Goal: Learn about a topic

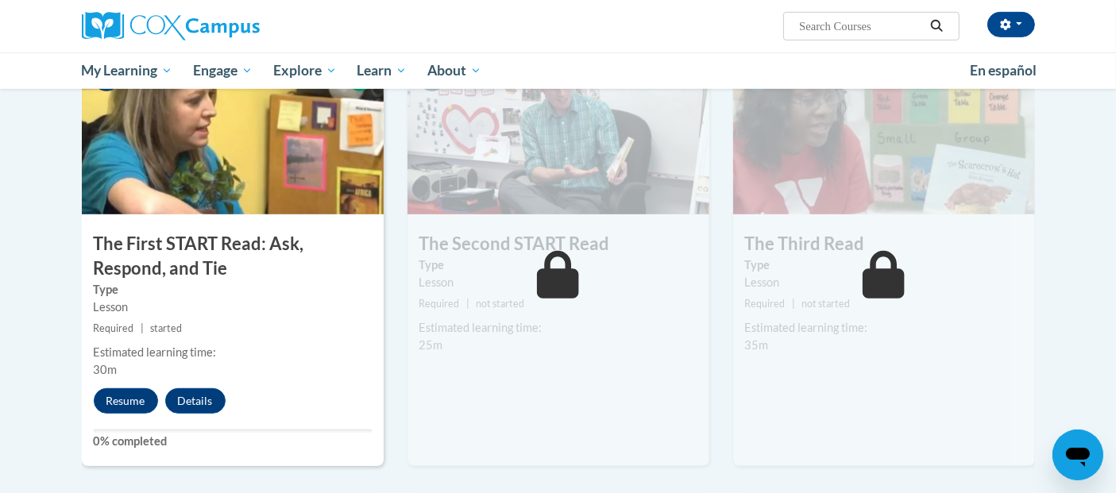
scroll to position [787, 0]
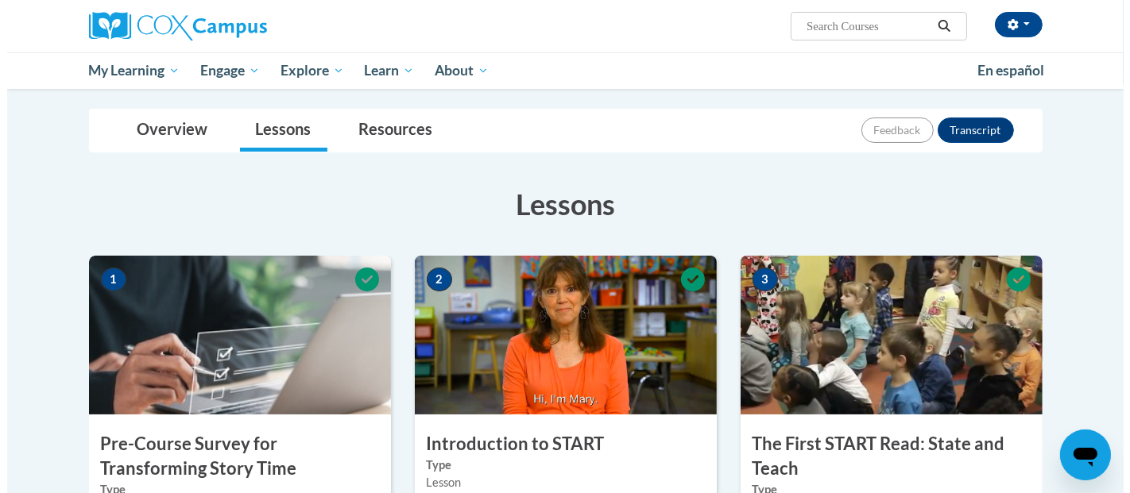
scroll to position [787, 0]
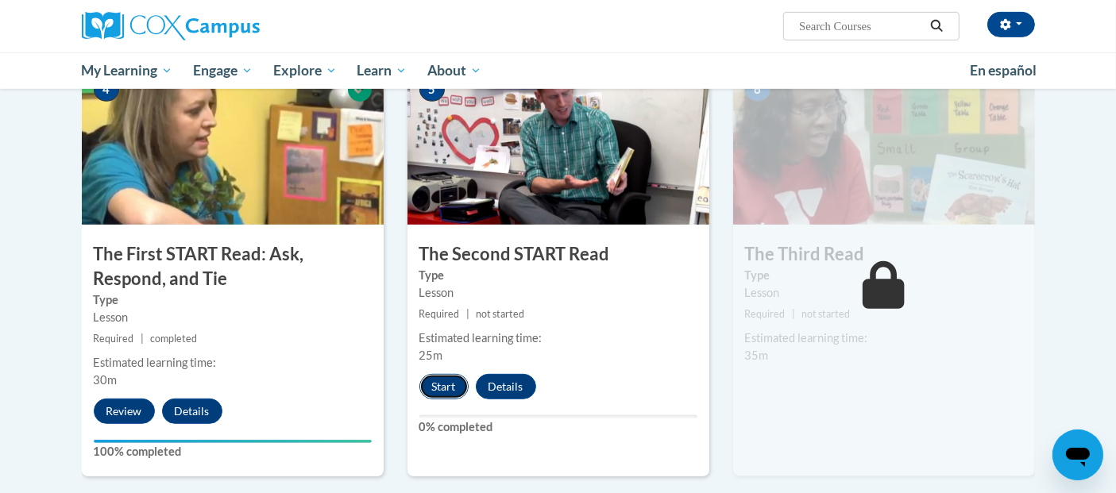
click at [454, 380] on button "Start" at bounding box center [443, 386] width 49 height 25
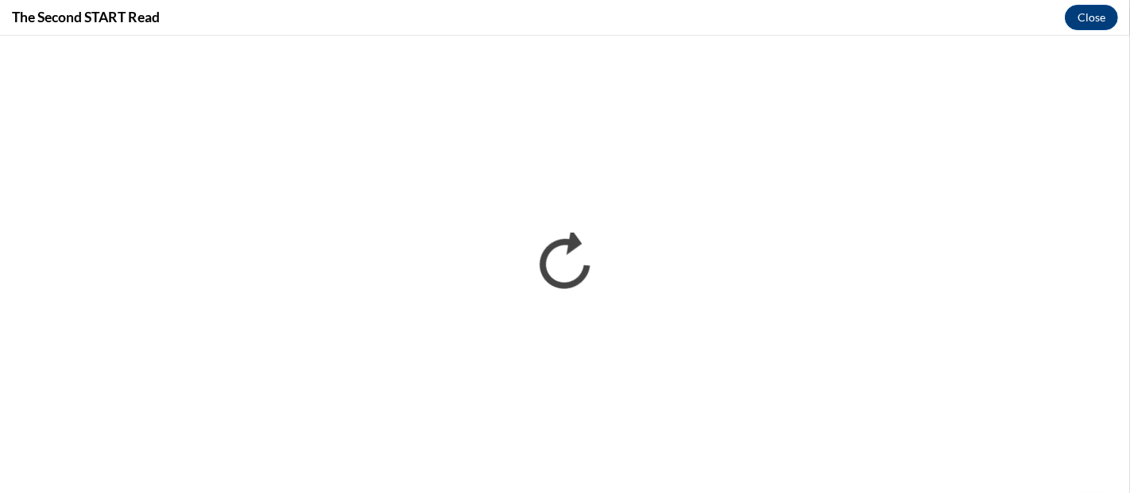
scroll to position [0, 0]
